Goal: Information Seeking & Learning: Learn about a topic

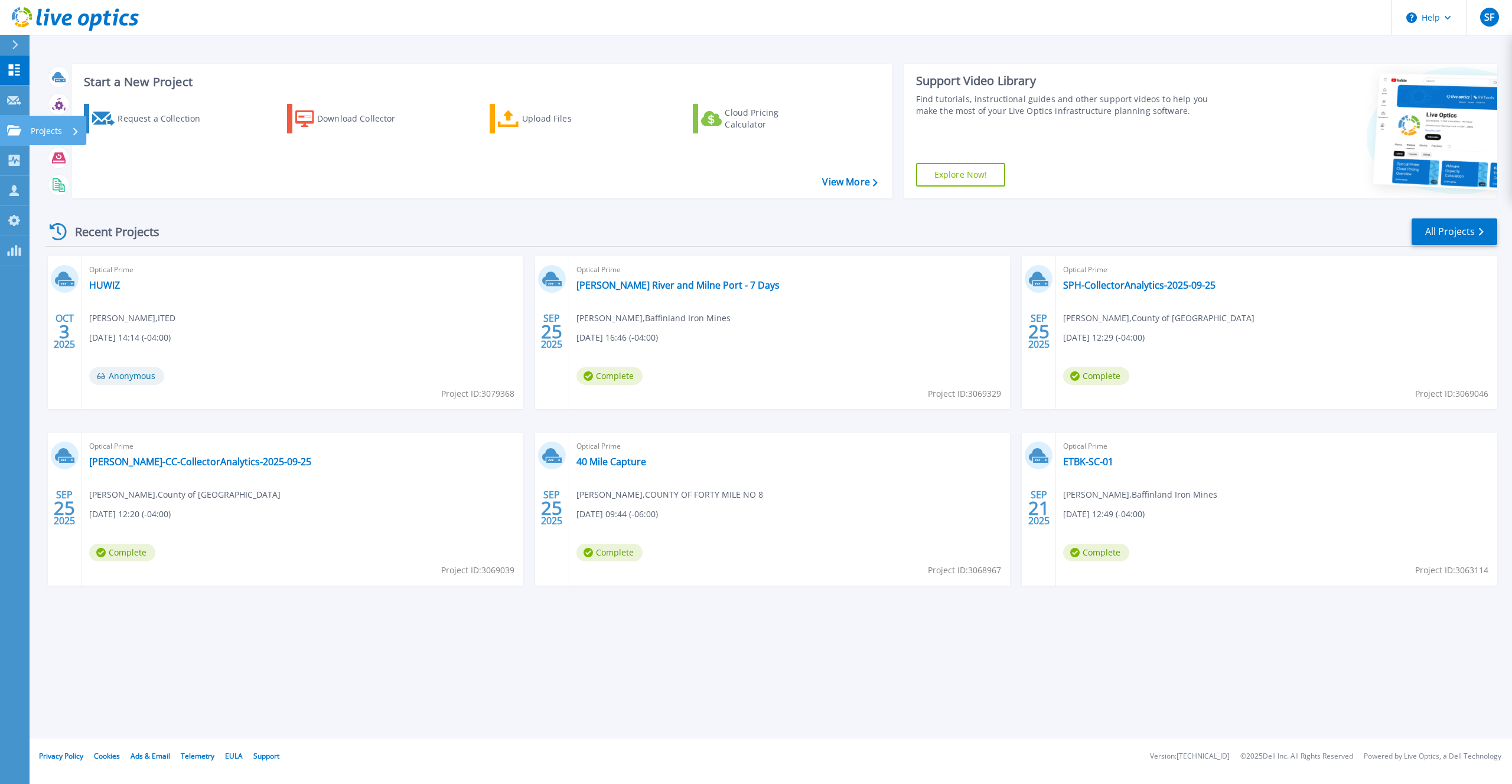
click at [17, 132] on icon at bounding box center [14, 130] width 14 height 10
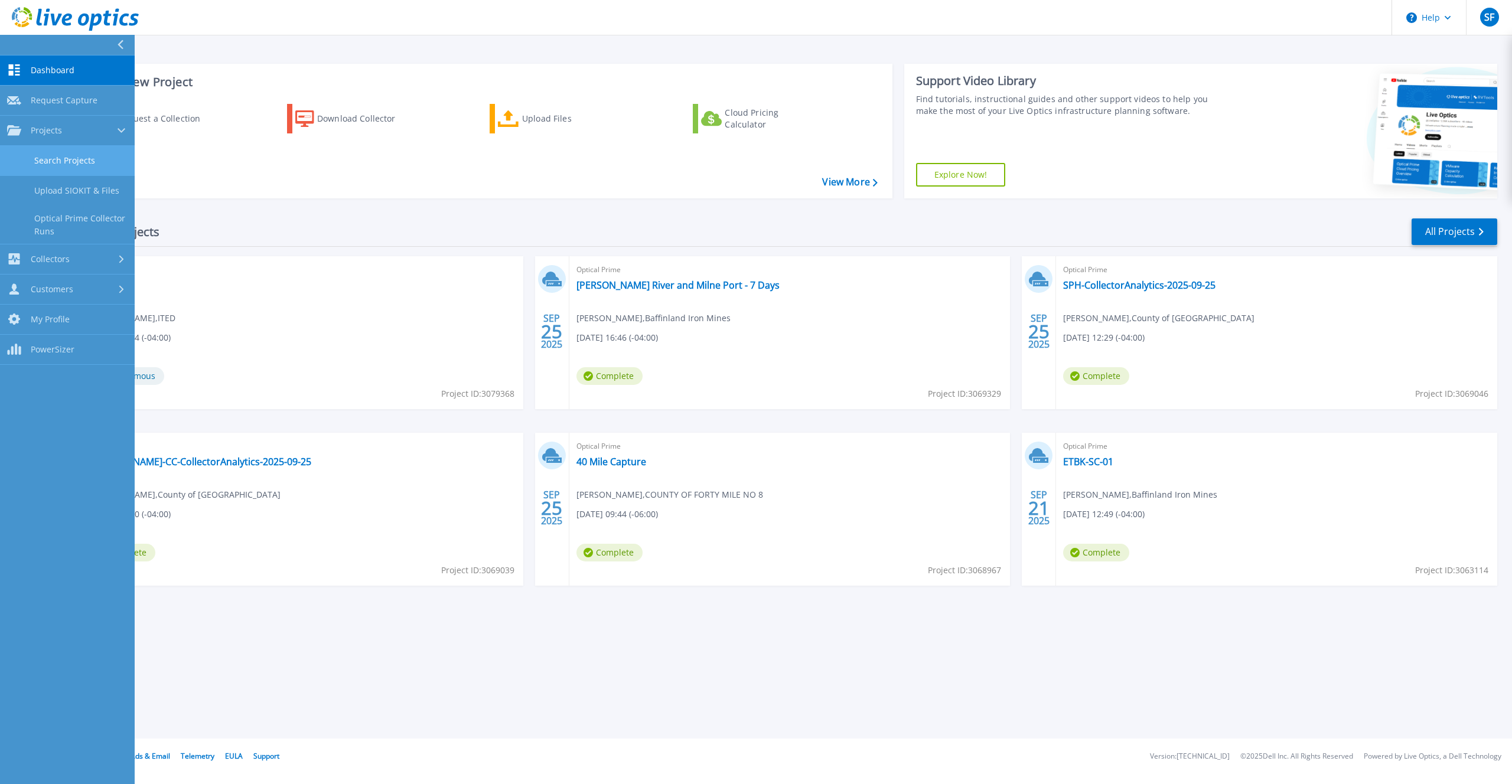
click at [38, 157] on link "Search Projects" at bounding box center [67, 161] width 135 height 30
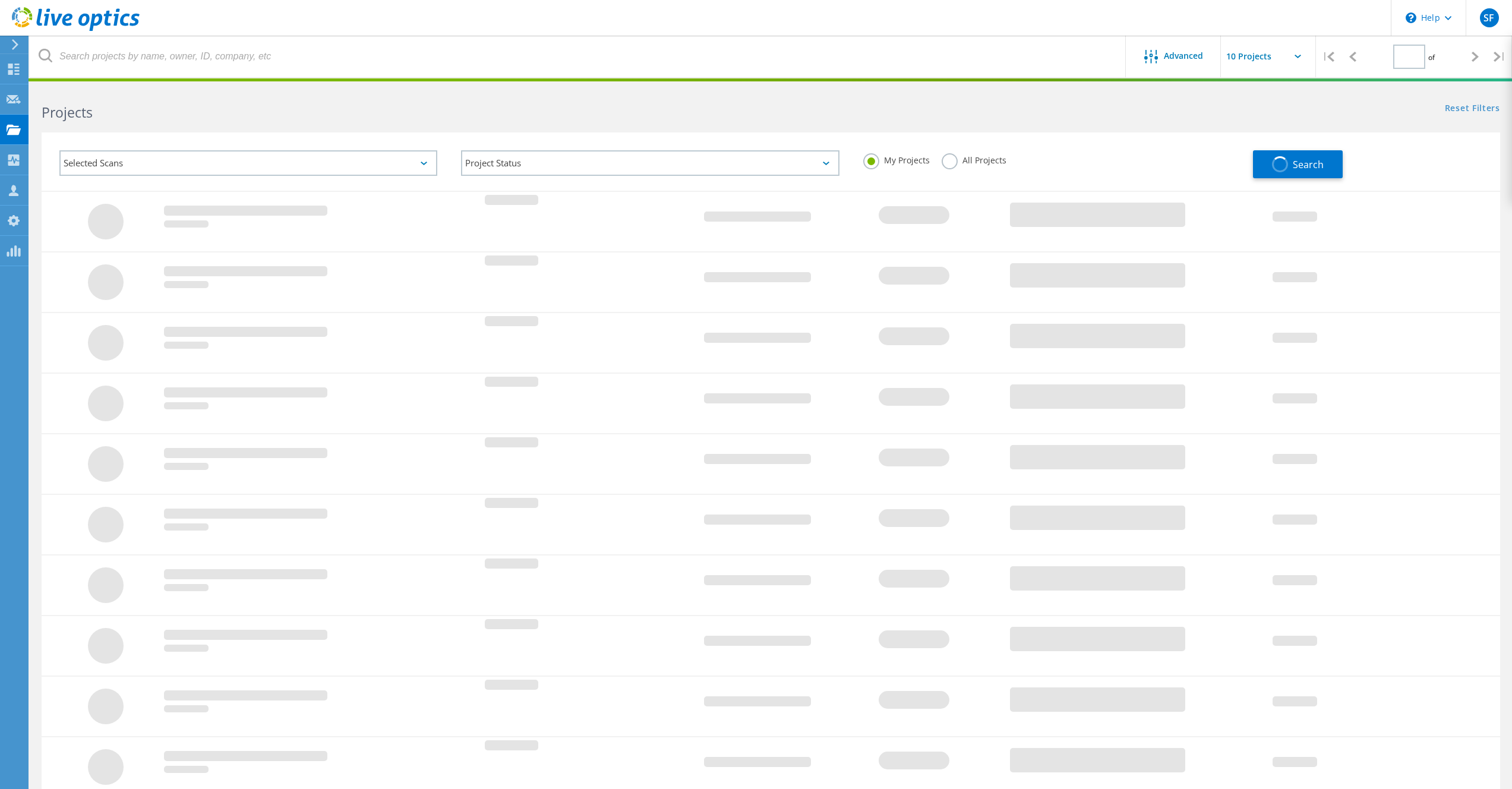
type input "1"
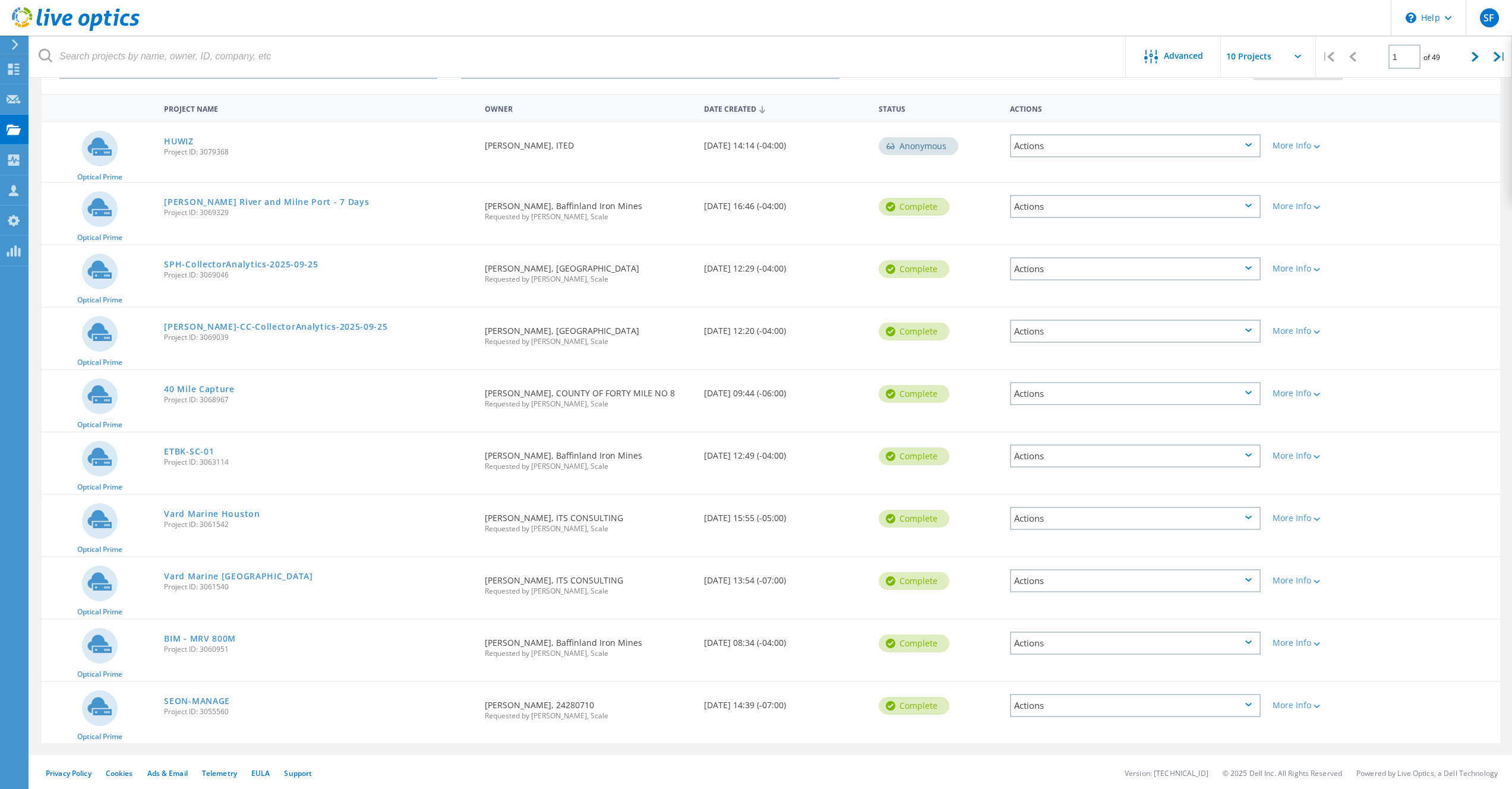
scroll to position [99, 0]
click at [194, 692] on div "SEON-MANAGE Project ID: 3055560" at bounding box center [318, 702] width 321 height 45
click at [194, 695] on link "SEON-MANAGE" at bounding box center [197, 699] width 66 height 8
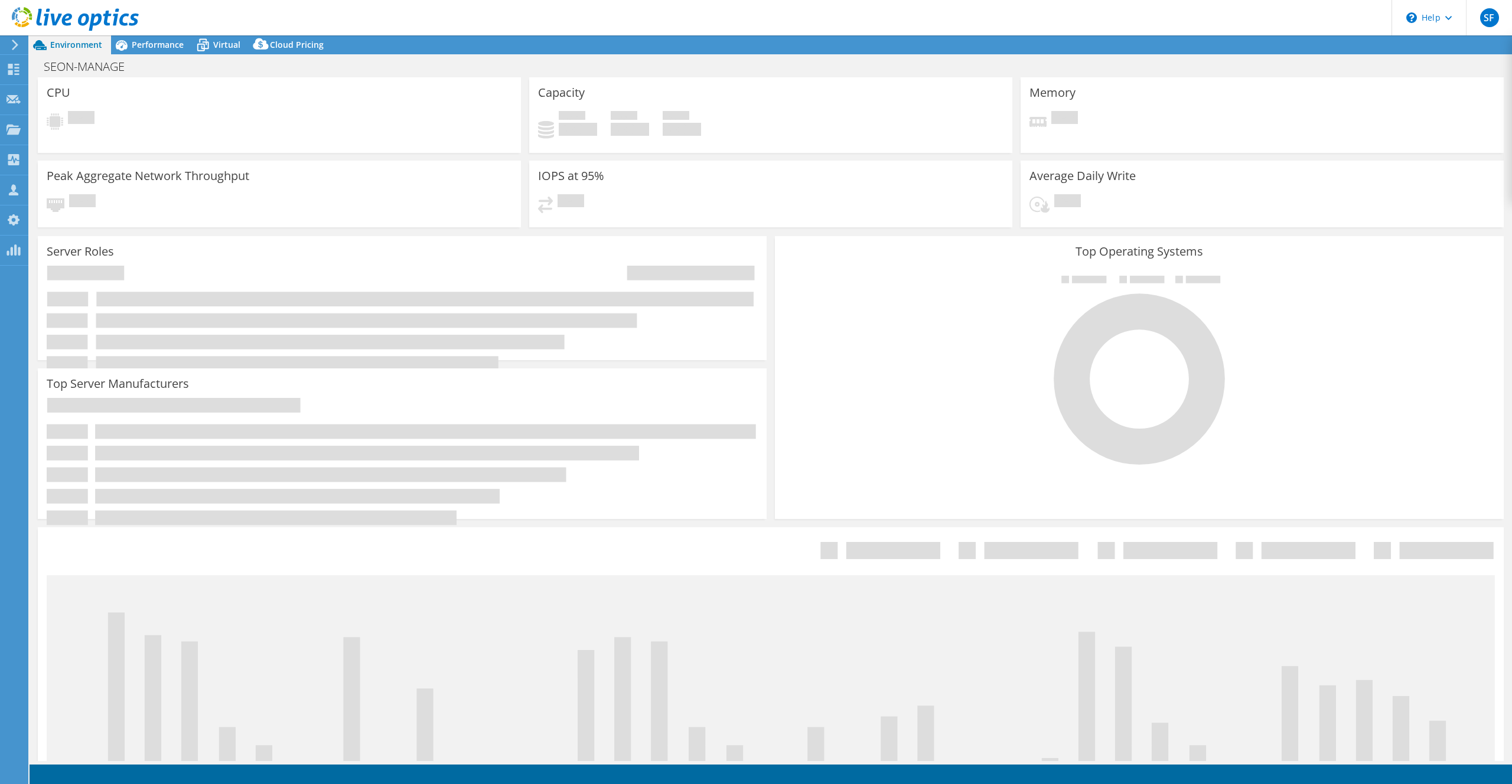
select select "[GEOGRAPHIC_DATA]"
select select "CAD"
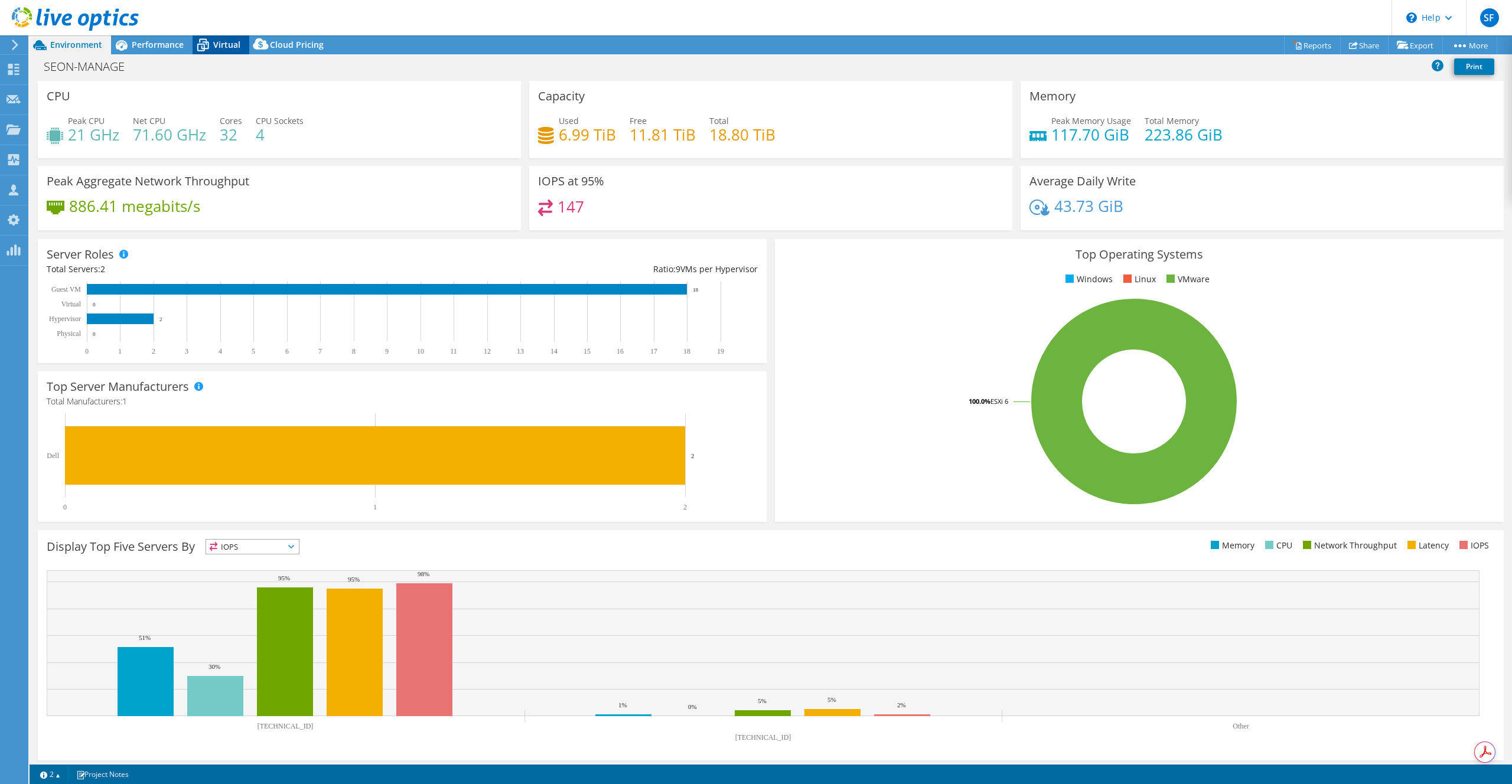
click at [215, 44] on span "Virtual" at bounding box center [227, 44] width 27 height 11
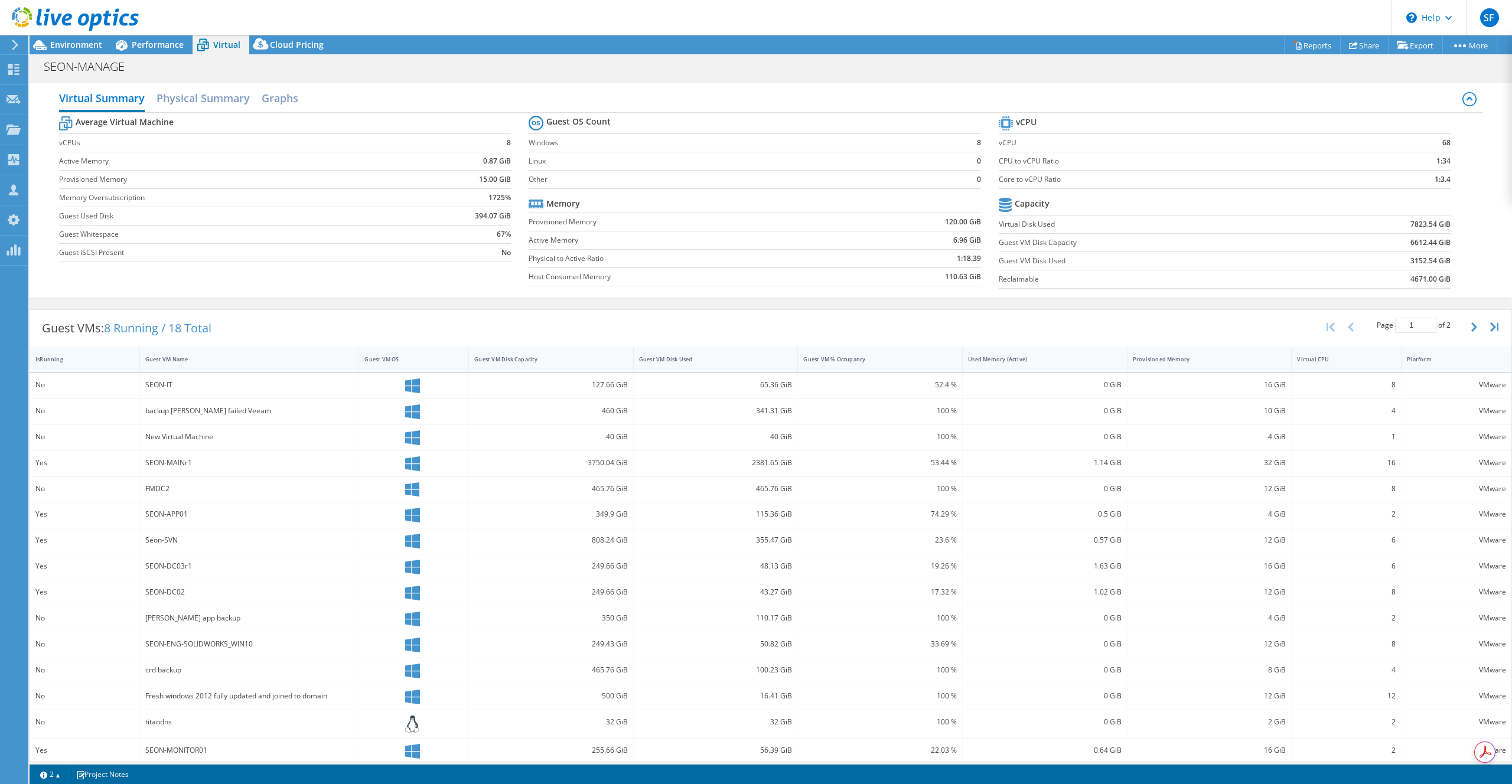
click at [95, 357] on div "IsRunning" at bounding box center [77, 359] width 84 height 8
click at [92, 357] on div "IsRunning" at bounding box center [77, 359] width 84 height 8
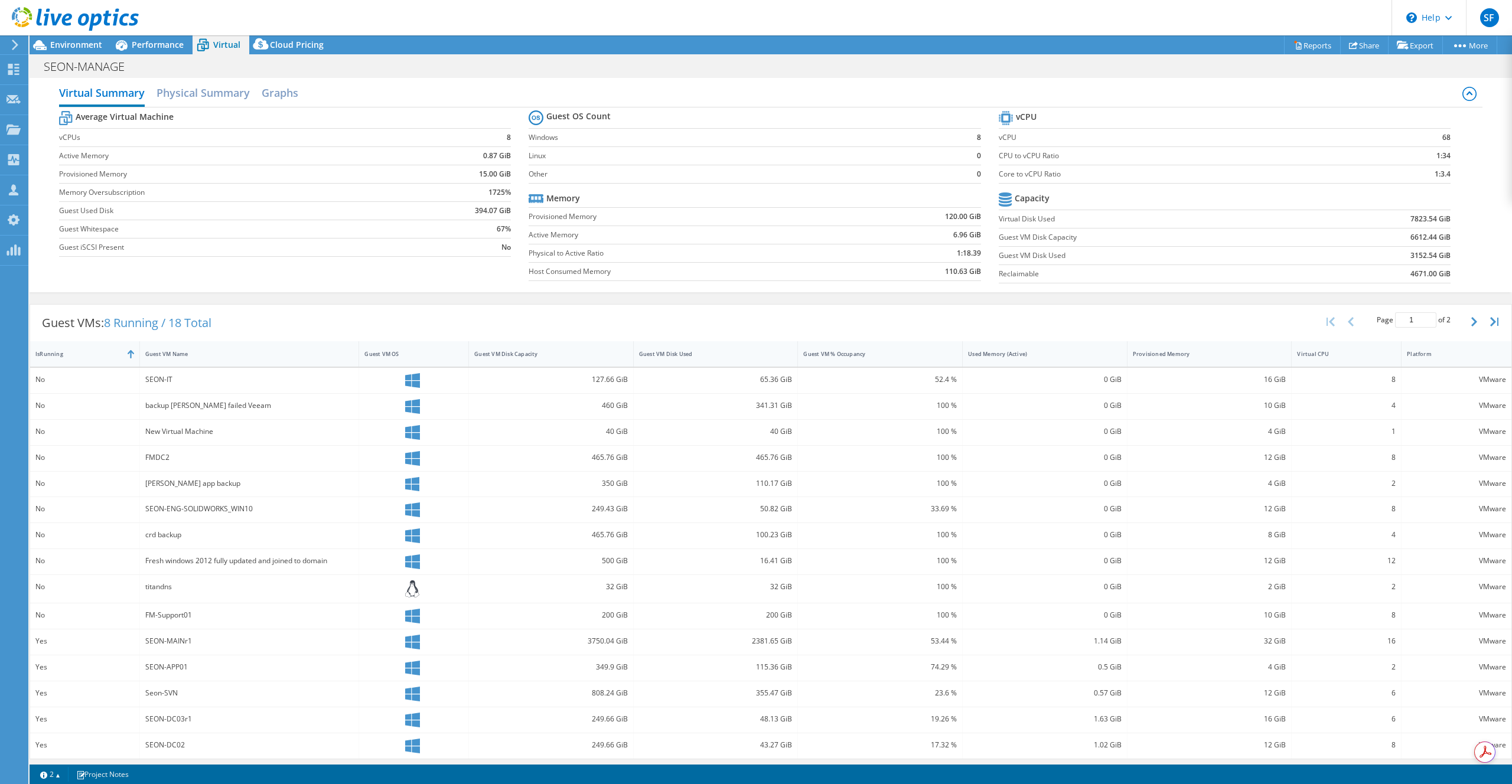
scroll to position [10, 0]
click at [82, 45] on span "Environment" at bounding box center [76, 44] width 52 height 11
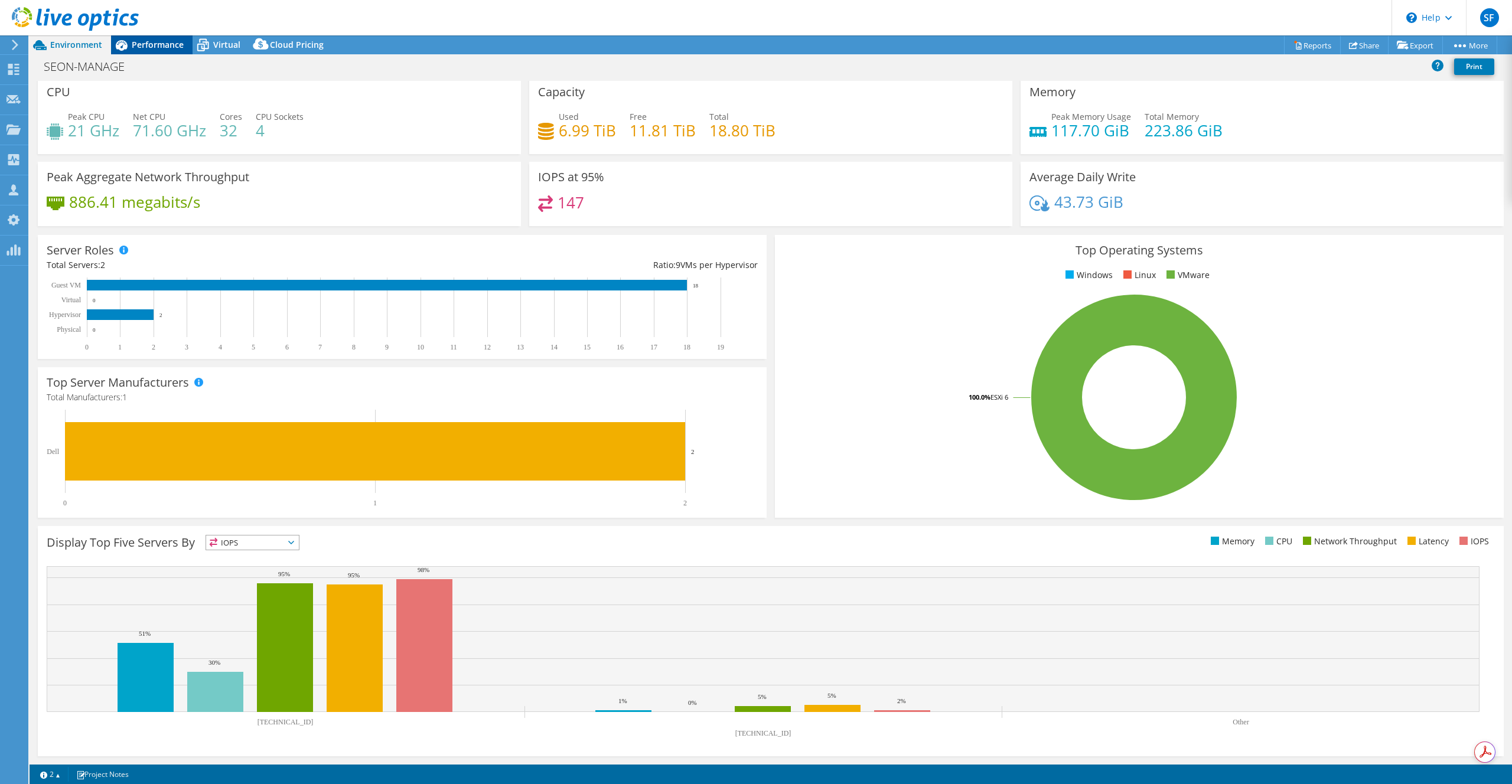
click at [158, 47] on span "Performance" at bounding box center [158, 44] width 52 height 11
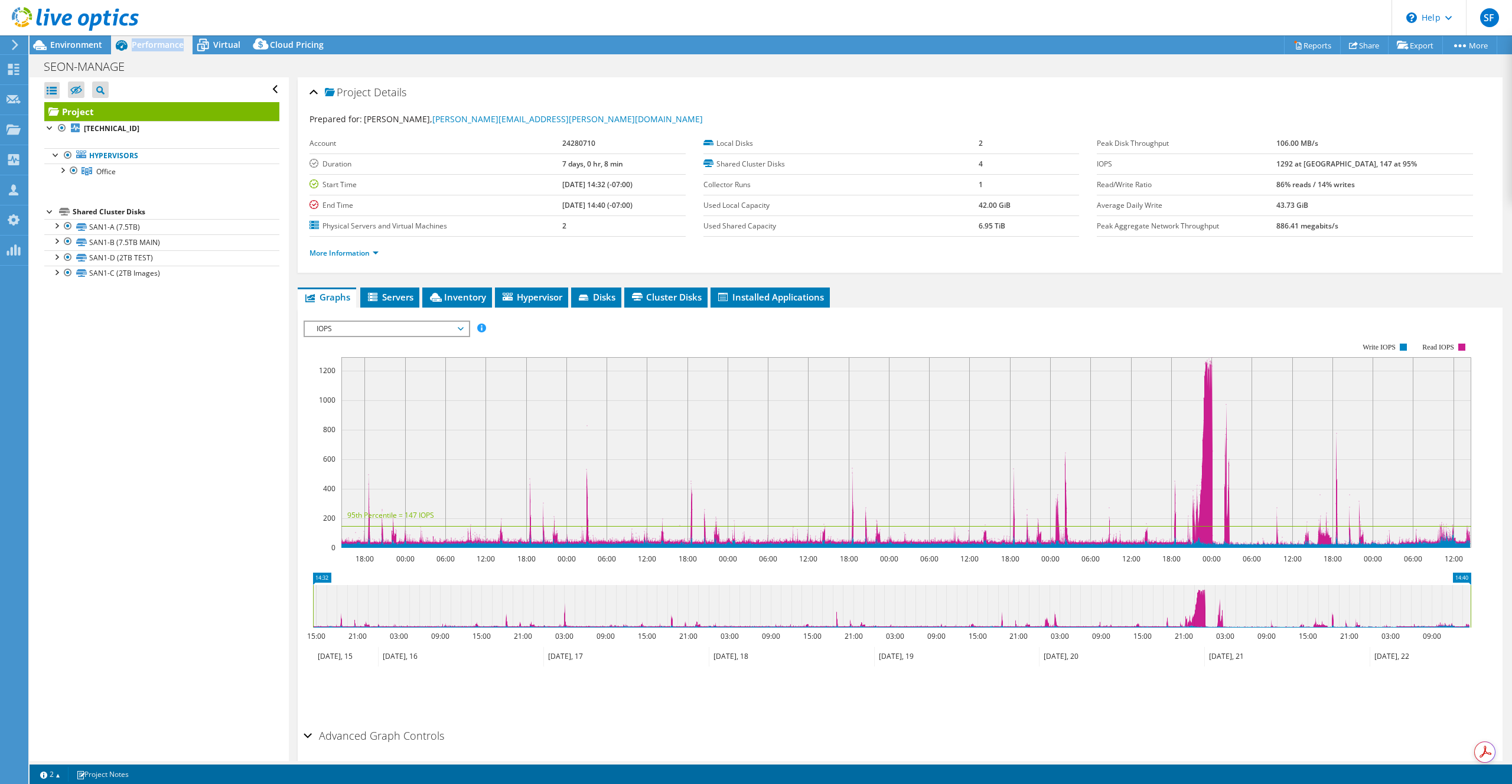
scroll to position [0, 0]
click at [158, 47] on span "Performance" at bounding box center [158, 44] width 52 height 11
click at [370, 332] on span "IOPS" at bounding box center [386, 329] width 152 height 14
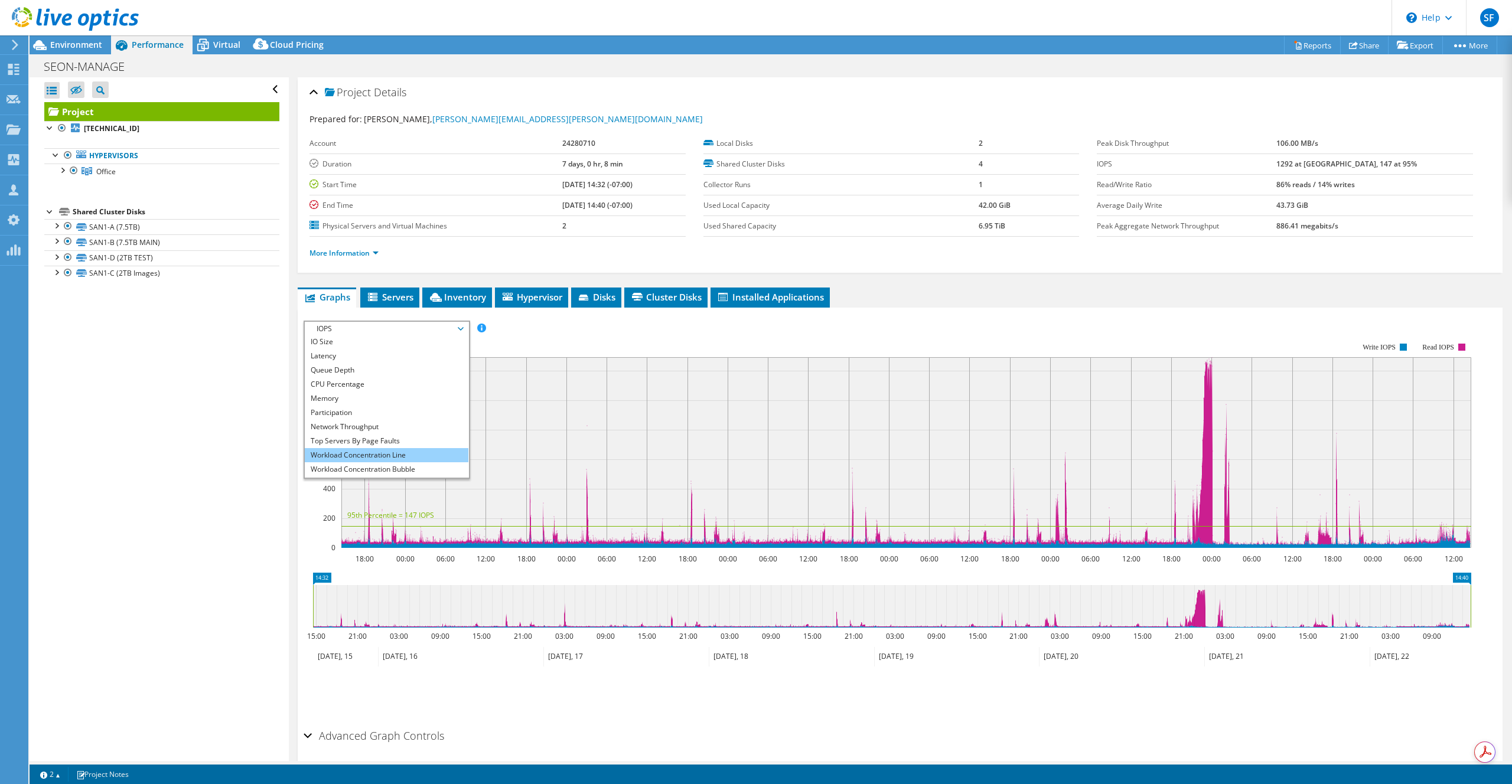
click at [388, 455] on li "Workload Concentration Line" at bounding box center [387, 455] width 164 height 14
